Goal: Transaction & Acquisition: Book appointment/travel/reservation

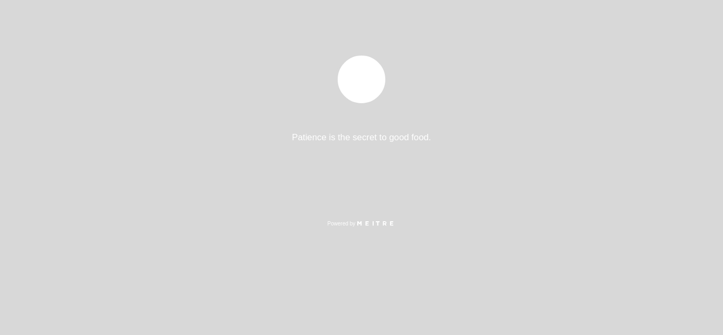
select select "es"
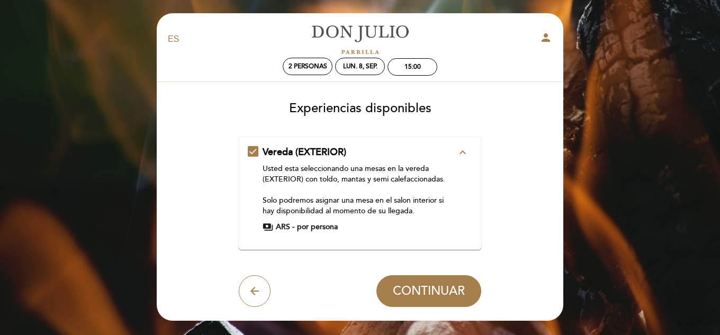
click at [461, 156] on icon "expand_less" at bounding box center [462, 152] width 13 height 13
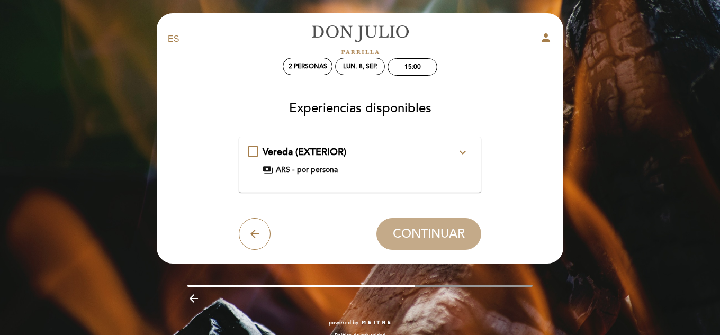
click at [461, 156] on icon "expand_more" at bounding box center [462, 152] width 13 height 13
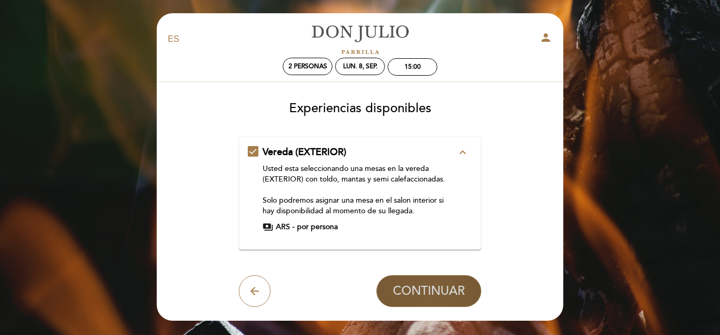
click at [429, 289] on span "CONTINUAR" at bounding box center [429, 291] width 72 height 15
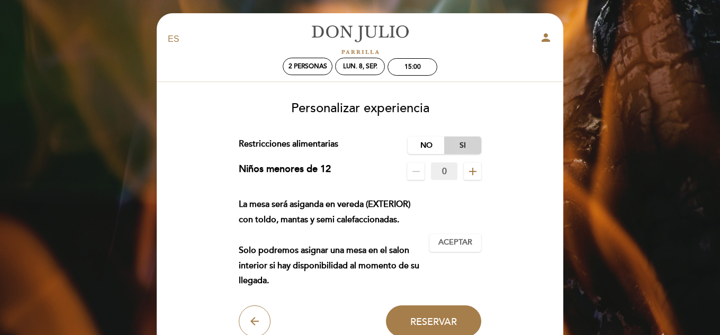
click at [450, 143] on label "Si" at bounding box center [462, 145] width 37 height 17
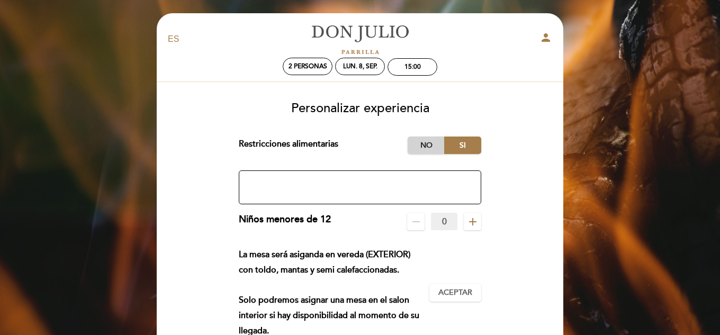
click at [431, 141] on label "No" at bounding box center [425, 145] width 37 height 17
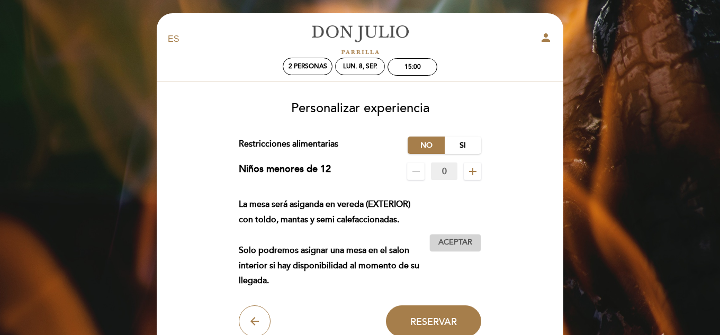
click at [459, 247] on span "Aceptar" at bounding box center [455, 242] width 34 height 11
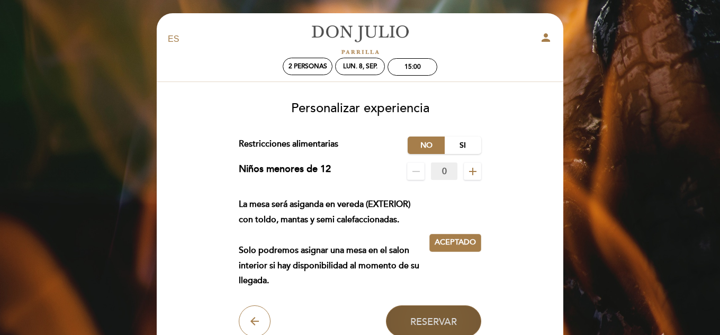
click at [448, 316] on span "Reservar" at bounding box center [433, 321] width 47 height 12
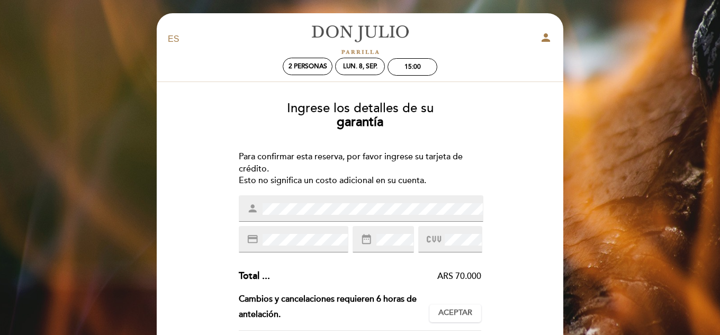
click at [405, 149] on div "Ingrese los detalles de su garantía Para confirmar esta reserva, por favor ingr…" at bounding box center [360, 308] width 392 height 431
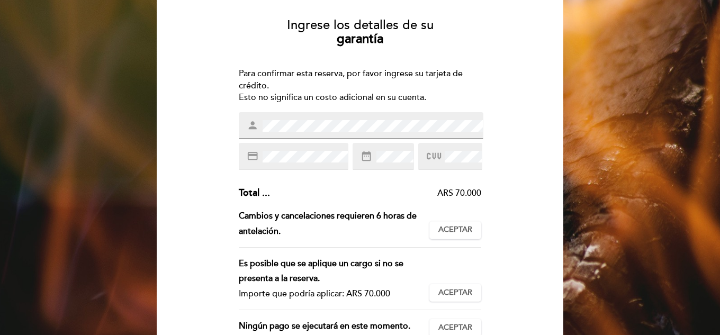
scroll to position [85, 0]
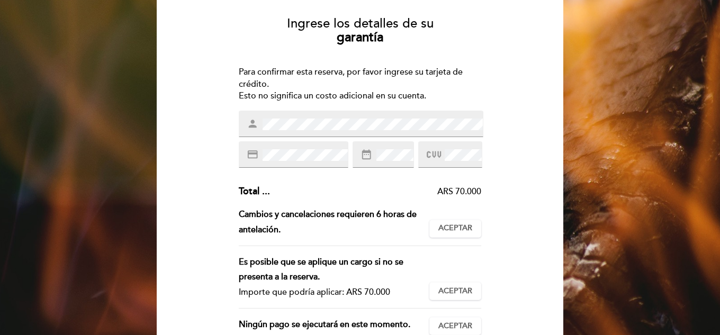
click at [388, 134] on div "person" at bounding box center [361, 124] width 244 height 26
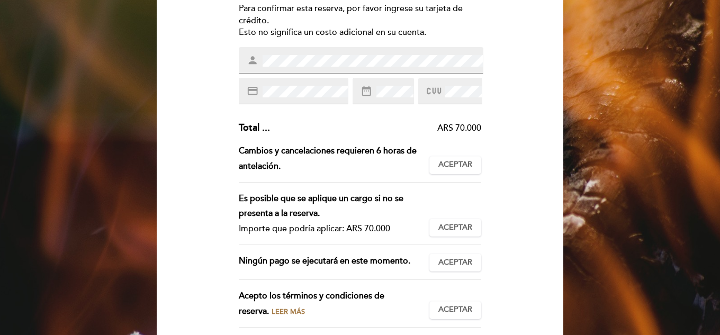
scroll to position [127, 0]
